Goal: Use online tool/utility: Utilize a website feature to perform a specific function

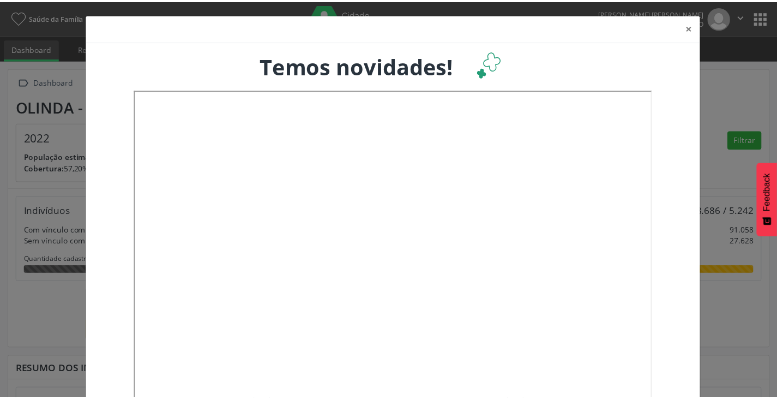
scroll to position [25, 0]
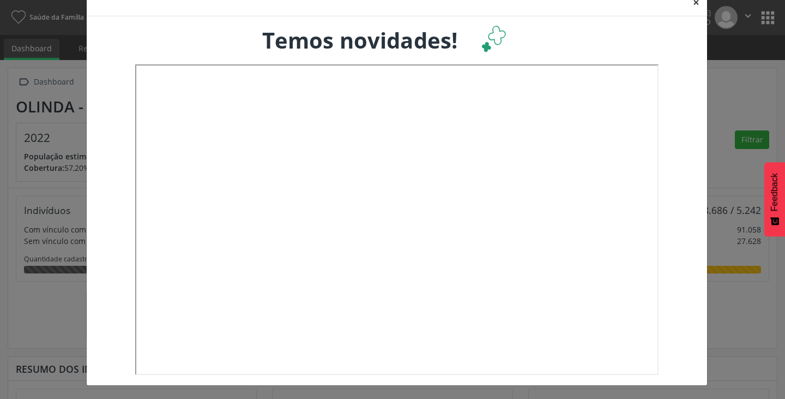
click at [695, 3] on button "×" at bounding box center [696, 2] width 22 height 27
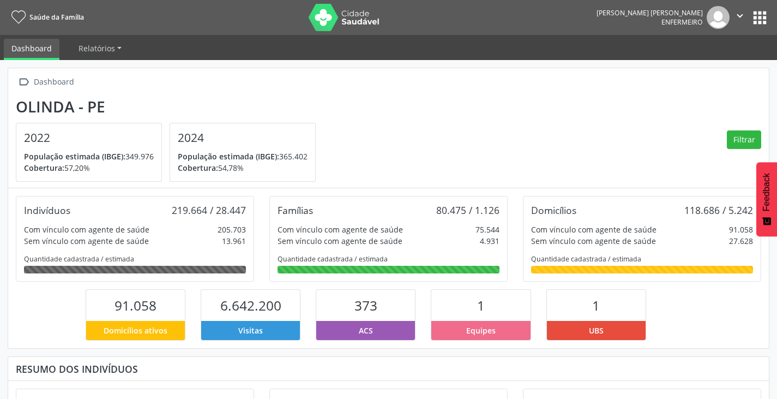
click at [758, 13] on button "apps" at bounding box center [759, 17] width 19 height 19
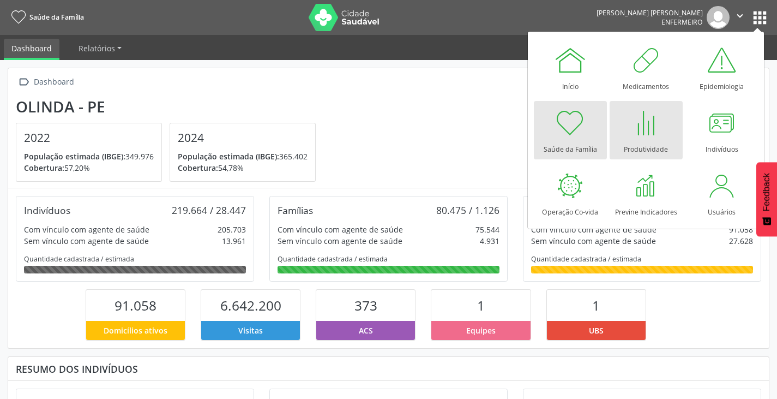
click at [656, 138] on div at bounding box center [646, 122] width 33 height 33
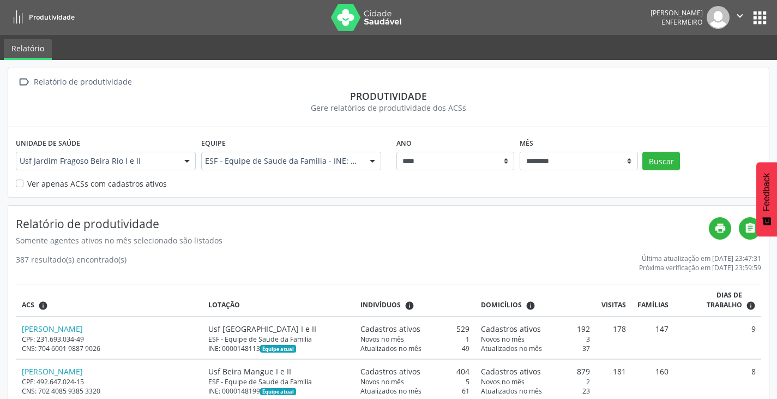
click at [27, 185] on label "Ver apenas ACSs com cadastros ativos" at bounding box center [97, 183] width 140 height 11
click at [646, 164] on button "Buscar" at bounding box center [661, 161] width 38 height 19
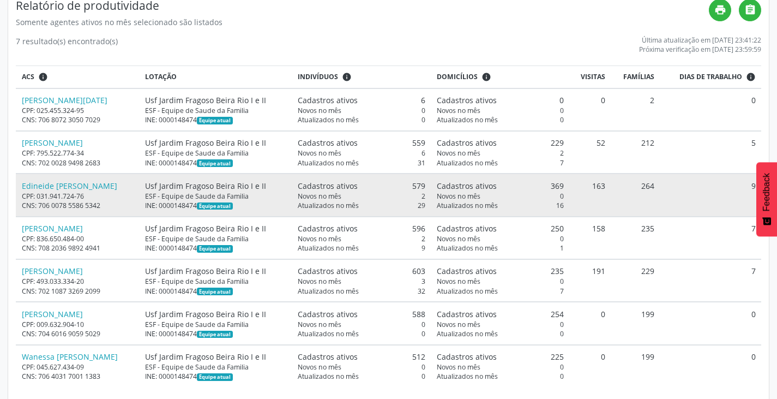
scroll to position [230, 0]
